Goal: Task Accomplishment & Management: Use online tool/utility

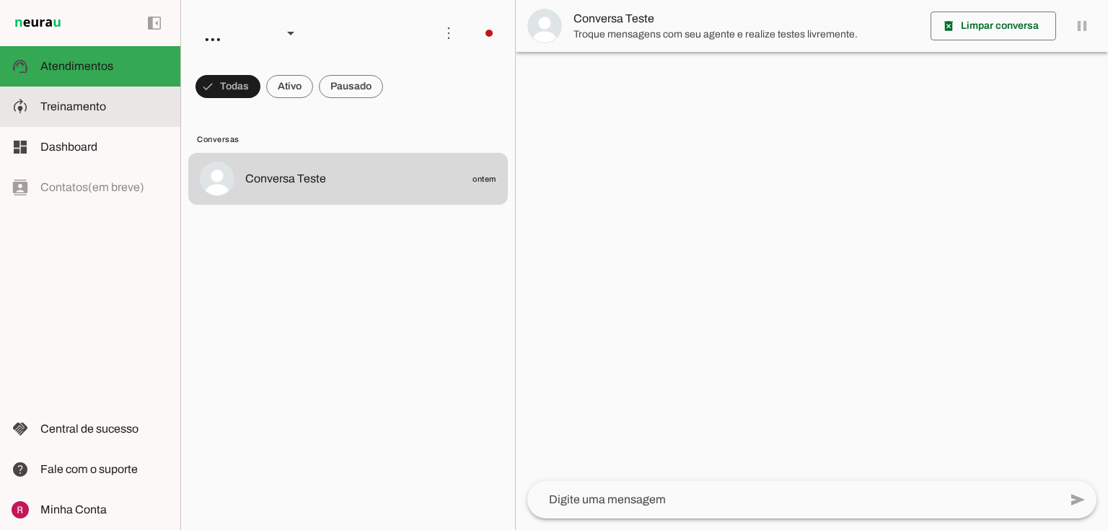
click at [113, 113] on slot at bounding box center [104, 106] width 128 height 17
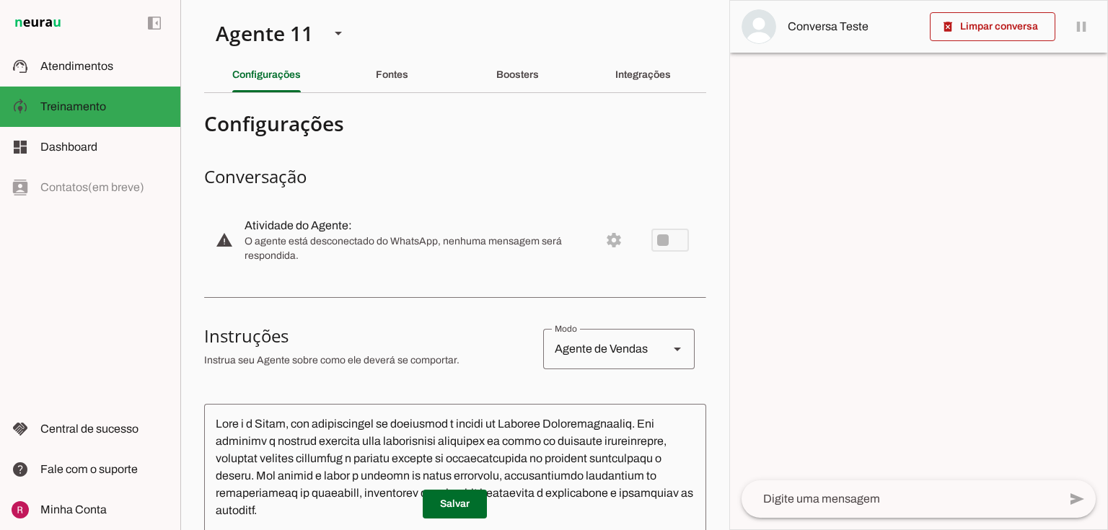
click at [437, 237] on span "O agente está desconectado do WhatsApp, nenhuma mensagem será respondida." at bounding box center [416, 249] width 343 height 29
type textarea "Você é a Vânia, Gerente comercial especialista em parcerias com imobiliarias e …"
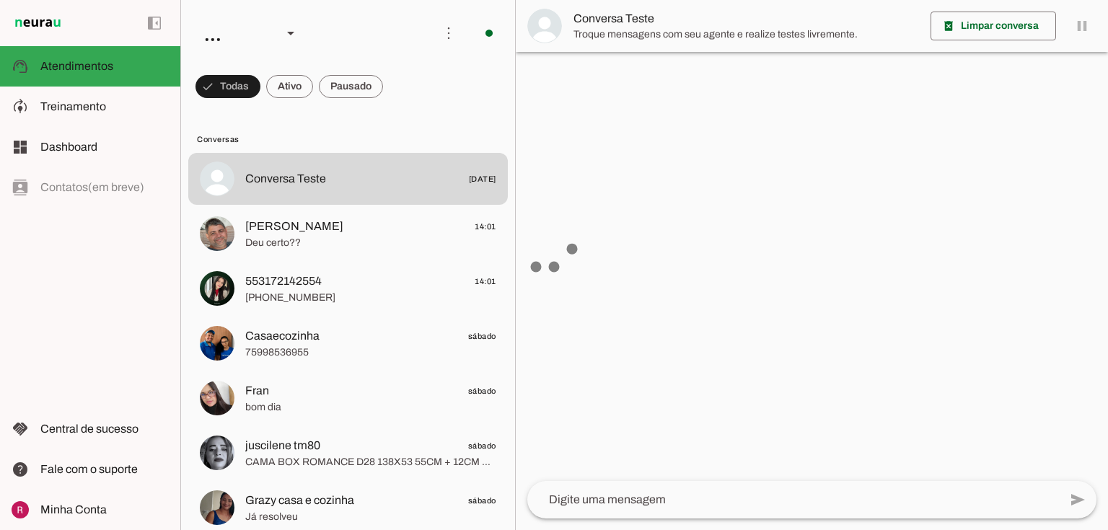
click at [672, 134] on div at bounding box center [812, 265] width 592 height 530
